Goal: Task Accomplishment & Management: Manage account settings

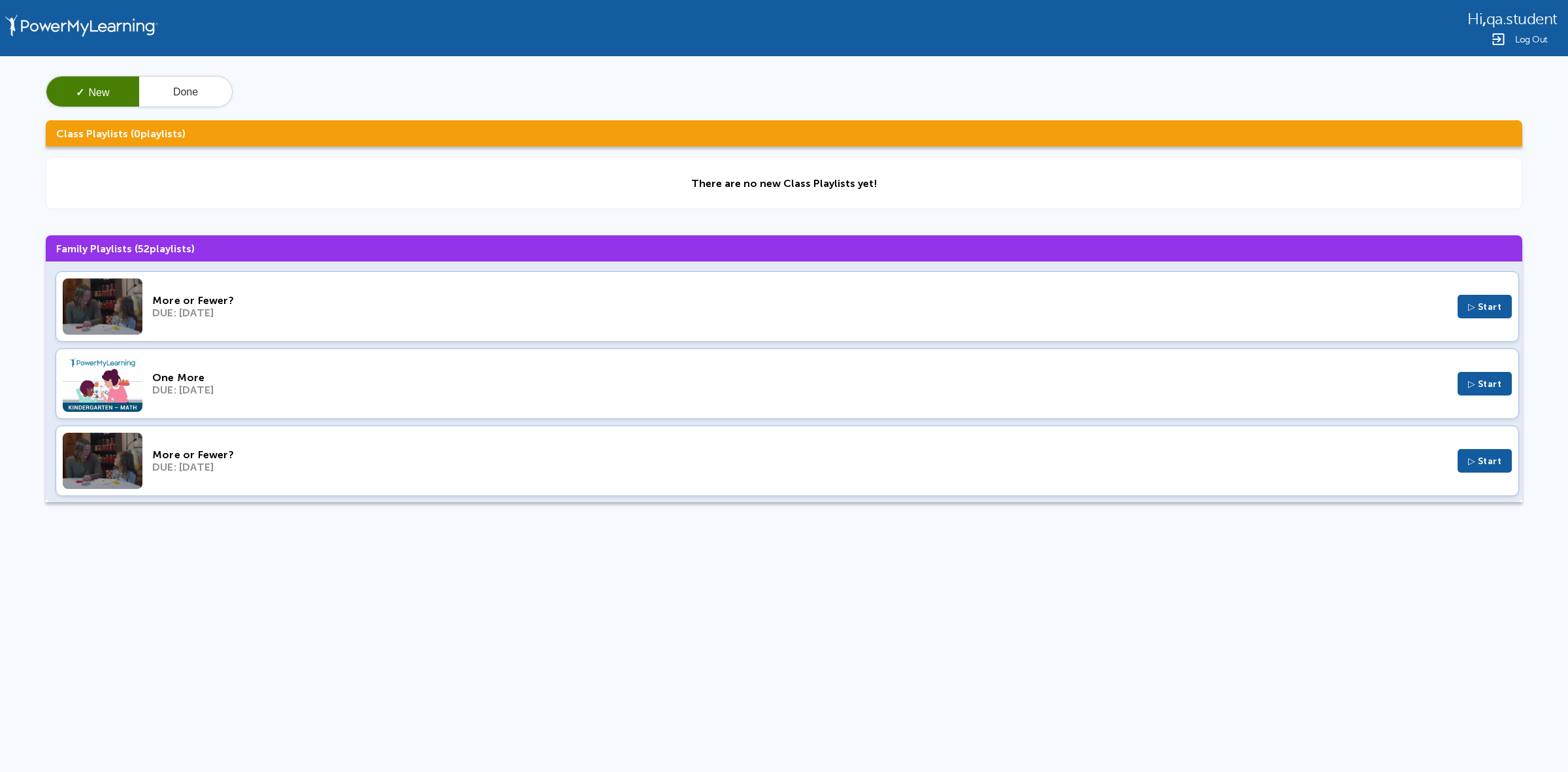
click at [667, 300] on div "More or Fewer?" at bounding box center [800, 300] width 1295 height 13
click at [645, 380] on div "One More" at bounding box center [800, 377] width 1295 height 13
click at [745, 474] on div "More or Fewer? DUE: Jan 4, 2024 ▷ Start" at bounding box center [787, 460] width 1464 height 71
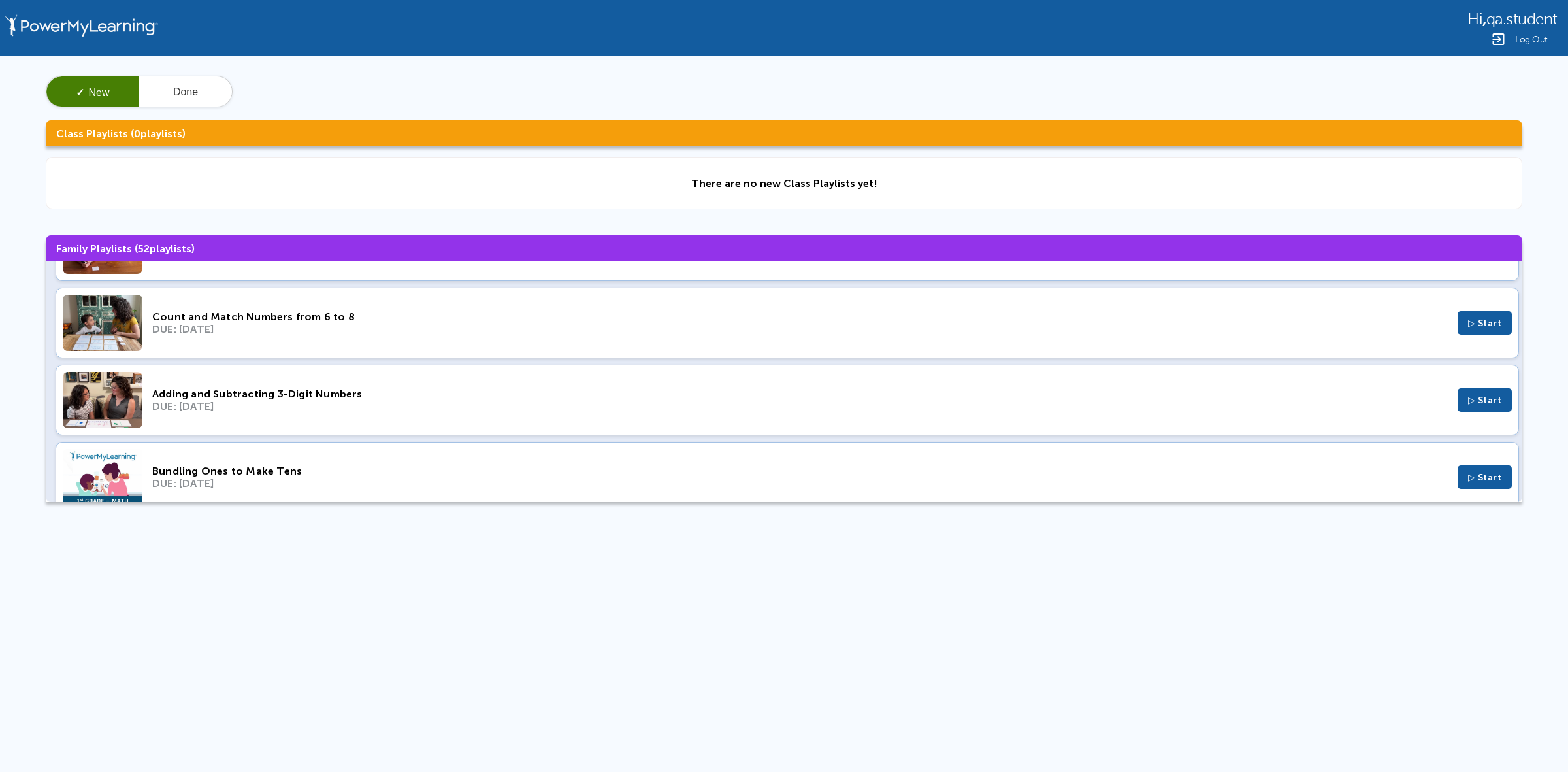
scroll to position [1226, 0]
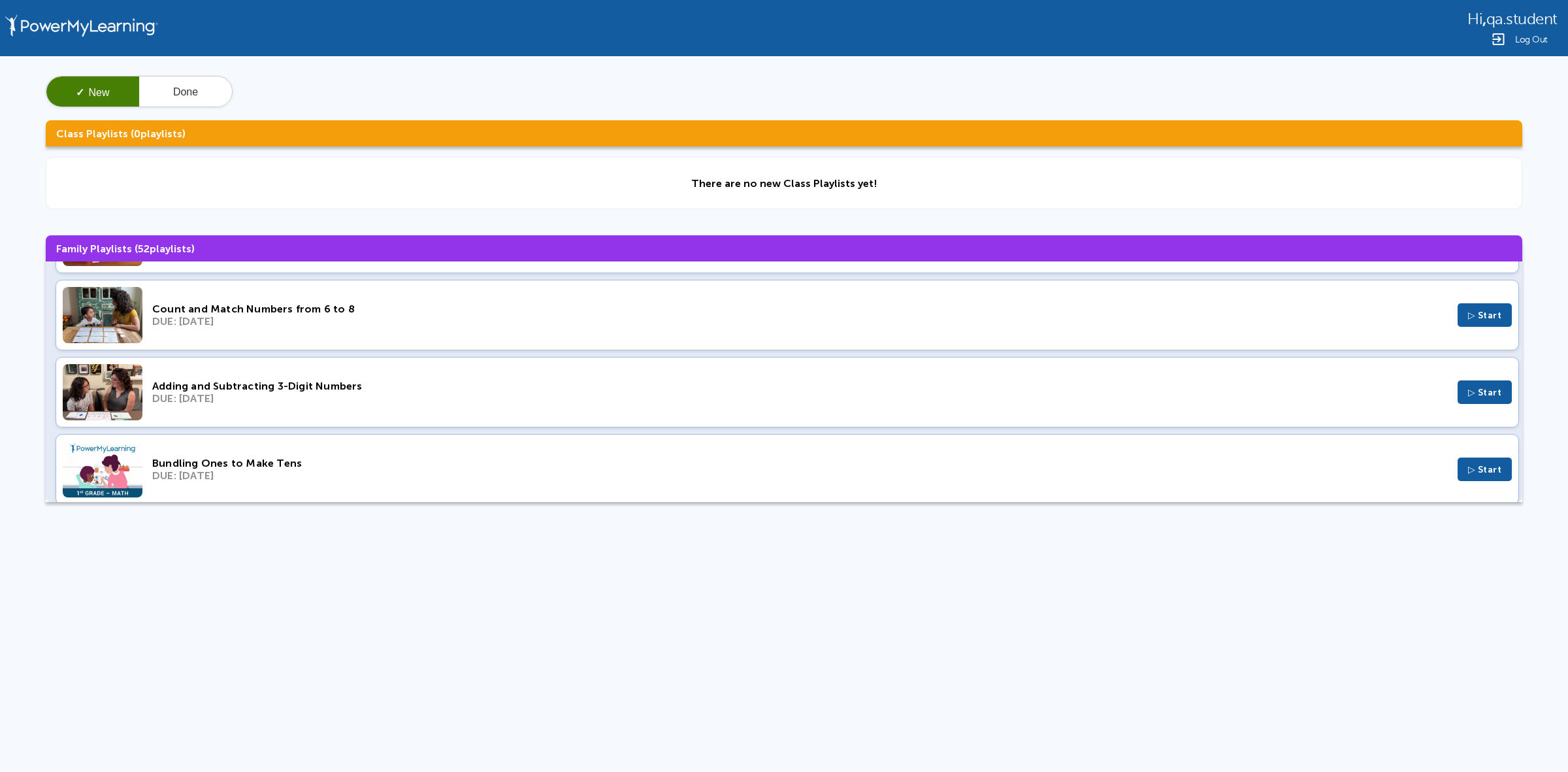
click at [660, 481] on div "DUE: Mar 19, 2023" at bounding box center [800, 475] width 1295 height 13
click at [1526, 36] on span "Log Out" at bounding box center [1531, 39] width 32 height 10
